Goal: Transaction & Acquisition: Purchase product/service

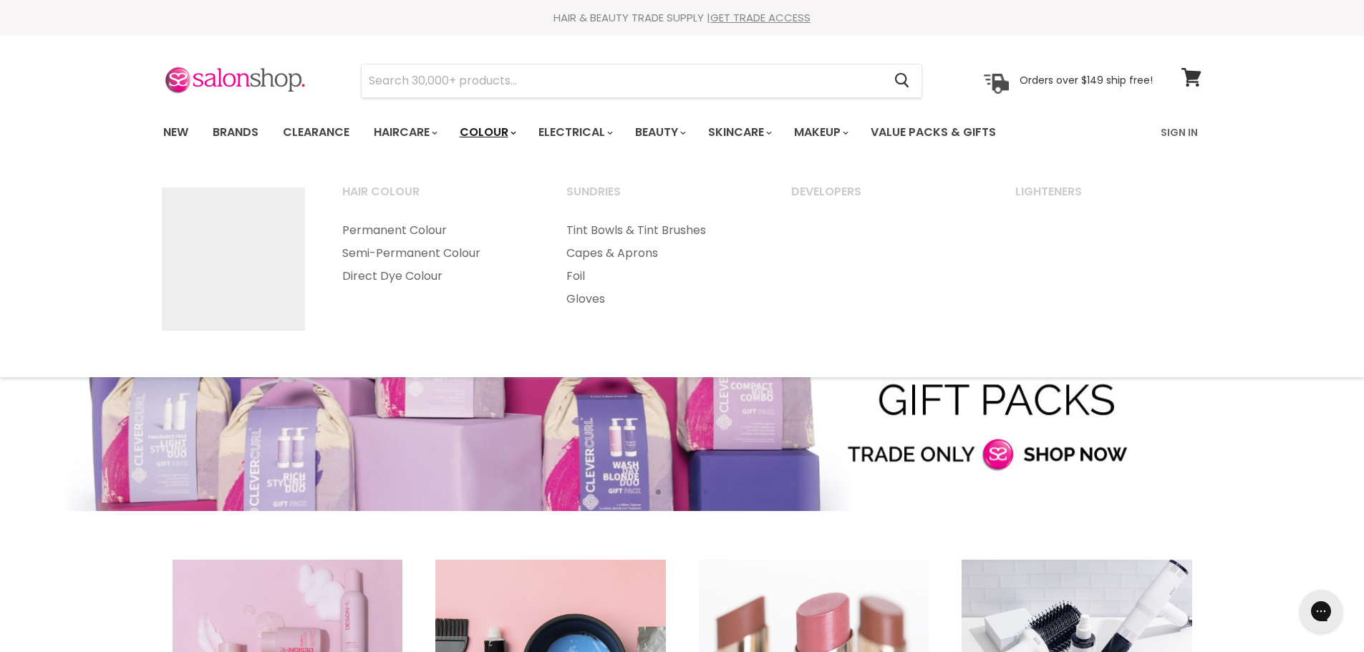
click at [516, 131] on icon "Main menu" at bounding box center [514, 133] width 6 height 4
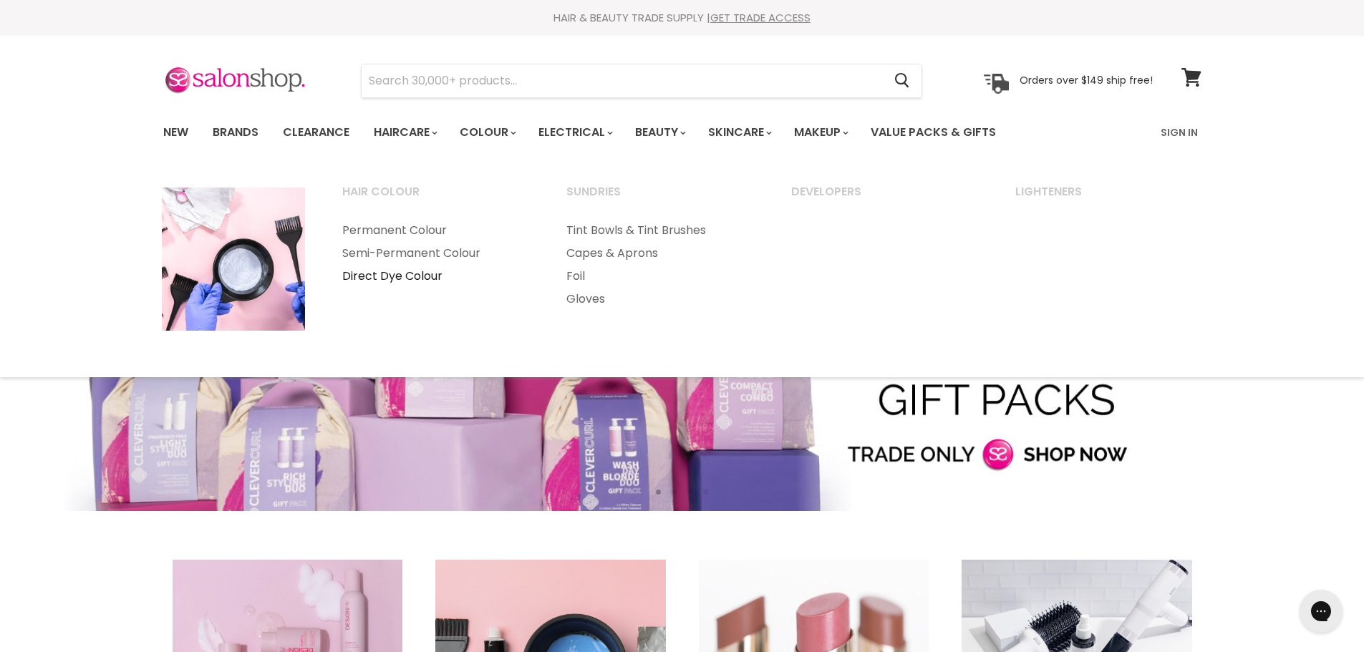
click at [405, 274] on link "Direct Dye Colour" at bounding box center [435, 276] width 222 height 23
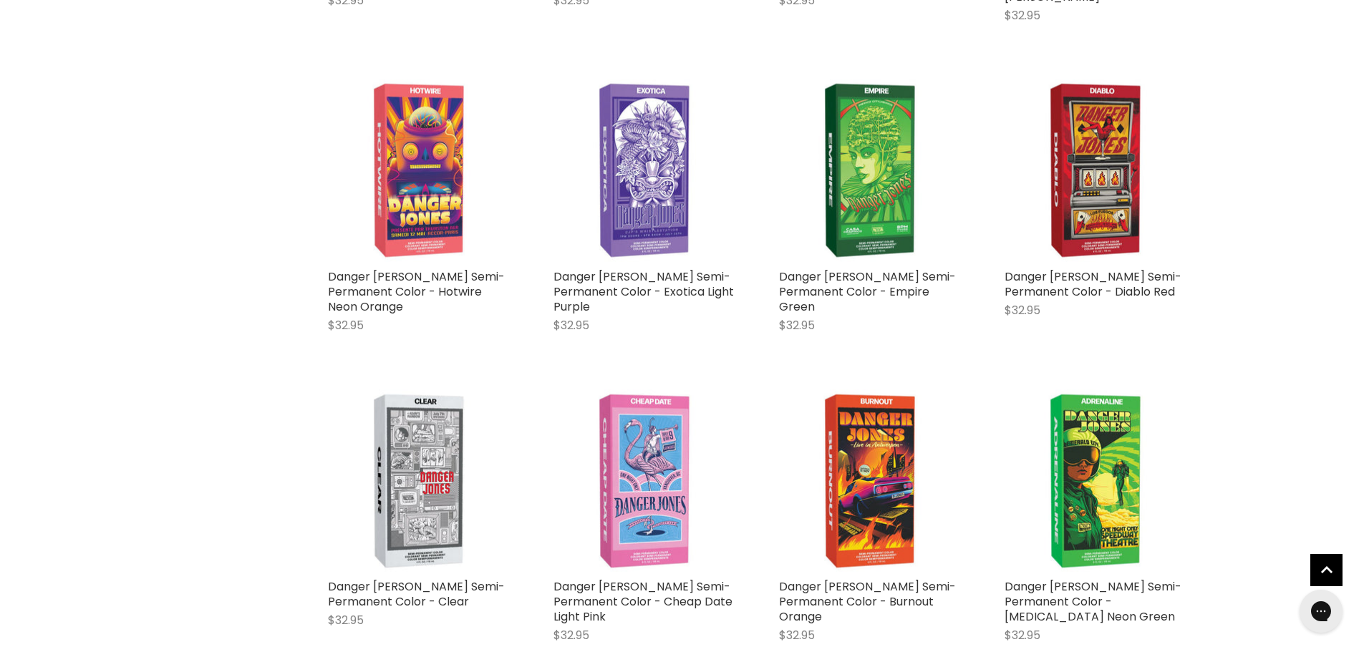
scroll to position [1933, 0]
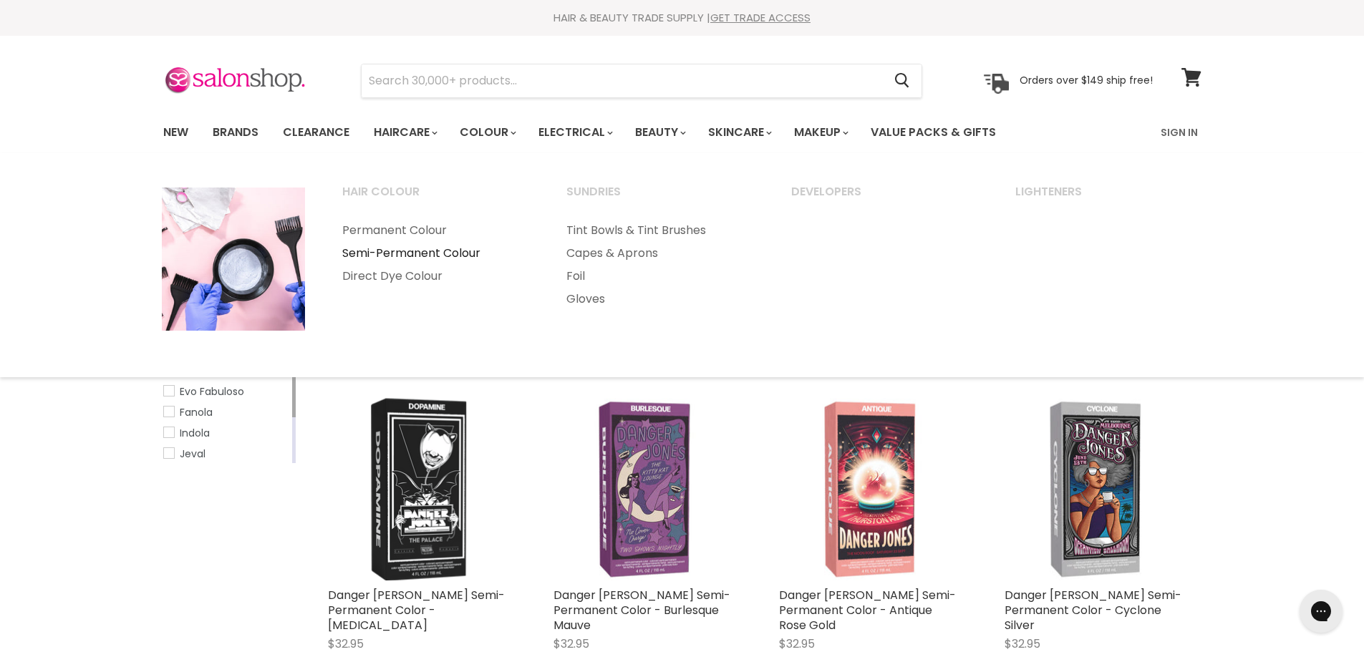
click at [417, 248] on link "Semi-Permanent Colour" at bounding box center [435, 253] width 222 height 23
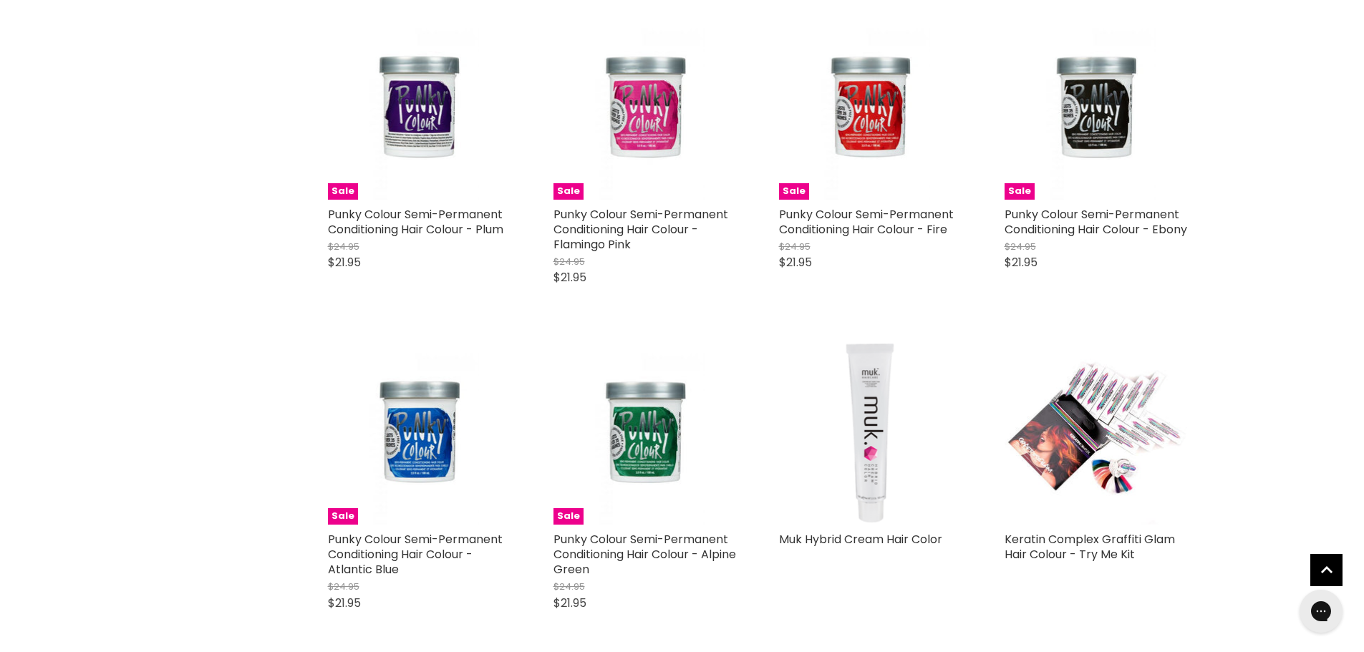
scroll to position [3365, 0]
